Goal: Task Accomplishment & Management: Manage account settings

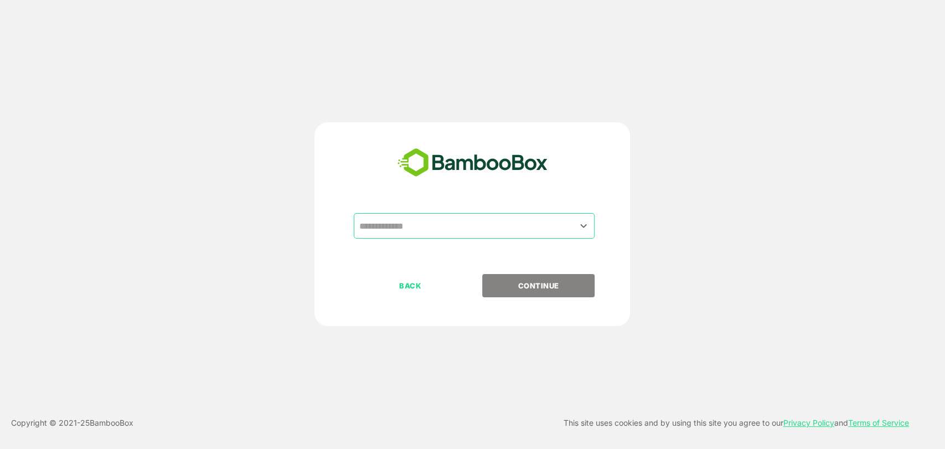
click at [457, 227] on input "text" at bounding box center [474, 225] width 236 height 21
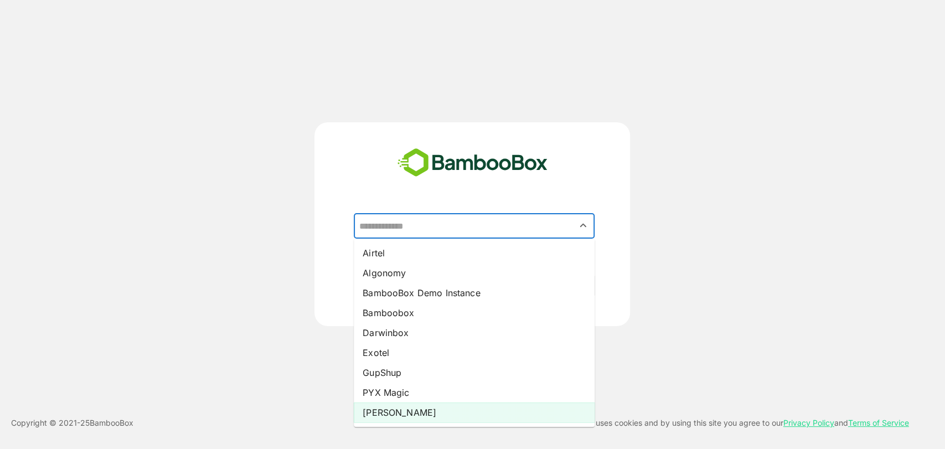
click at [387, 419] on li "[PERSON_NAME]" at bounding box center [474, 412] width 241 height 20
type input "*****"
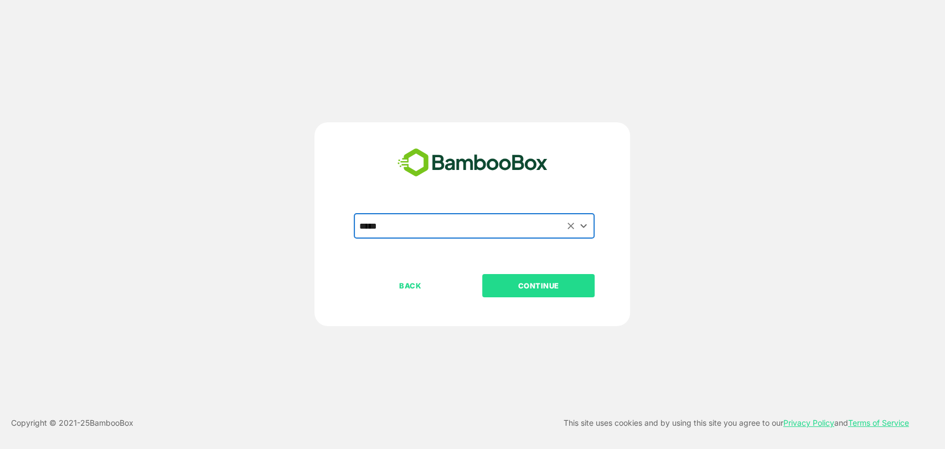
click at [537, 283] on p "CONTINUE" at bounding box center [538, 285] width 111 height 12
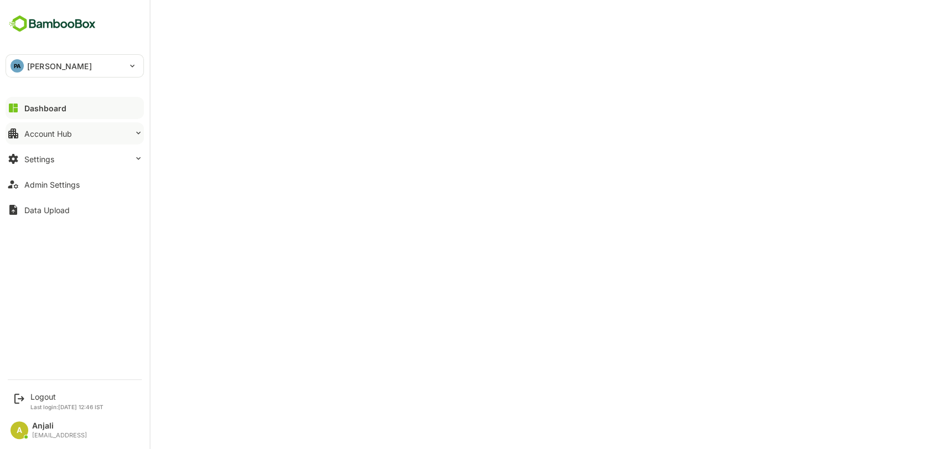
click at [64, 130] on div "Account Hub" at bounding box center [48, 133] width 48 height 9
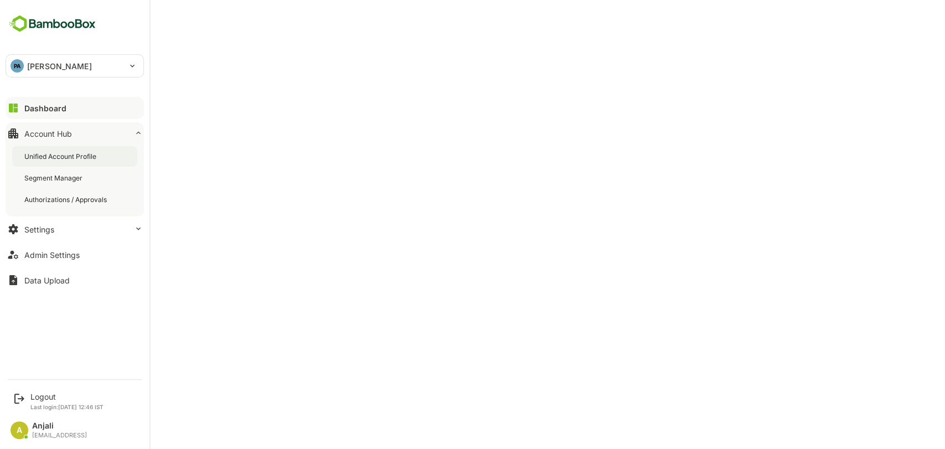
click at [64, 153] on div "Unified Account Profile" at bounding box center [61, 156] width 74 height 9
click at [62, 151] on div "Unified Account Profile" at bounding box center [74, 156] width 125 height 20
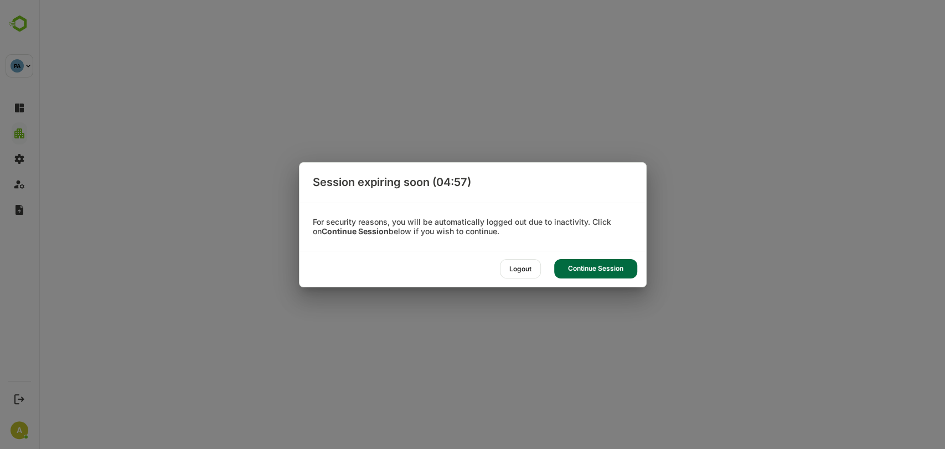
click at [595, 263] on div "Continue Session" at bounding box center [595, 268] width 83 height 19
